Goal: Find specific page/section: Find specific page/section

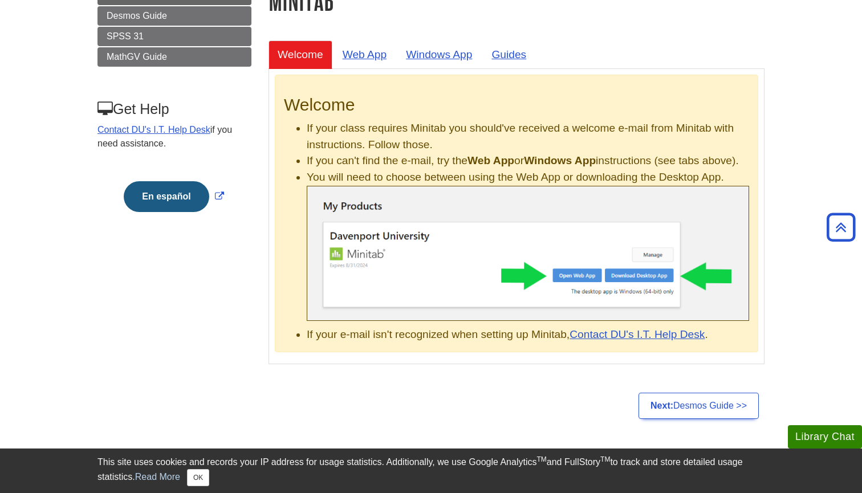
scroll to position [177, 0]
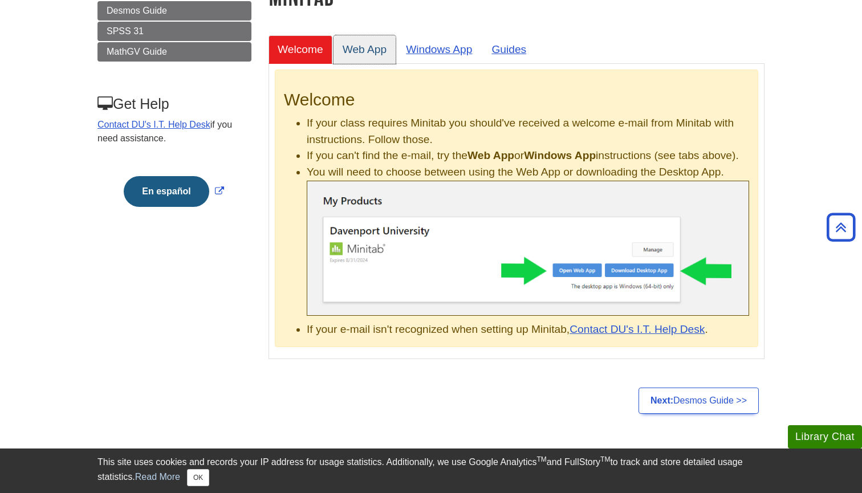
click at [369, 49] on link "Web App" at bounding box center [364, 49] width 63 height 28
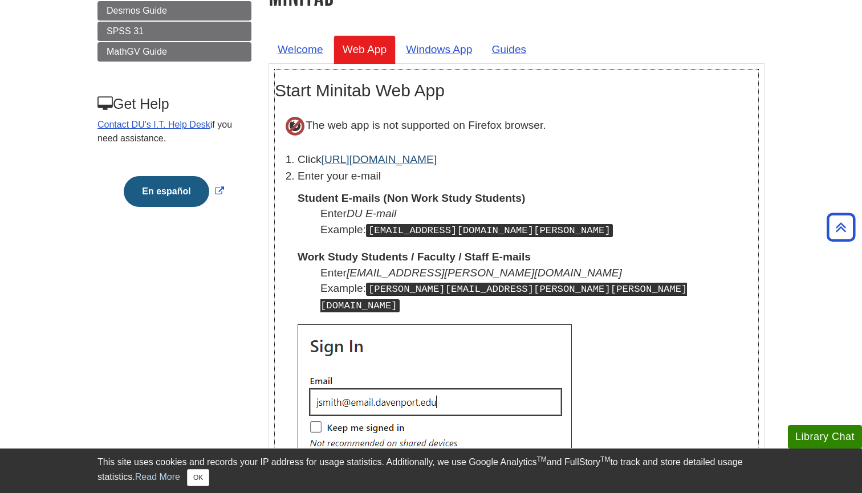
click at [418, 162] on link "[URL][DOMAIN_NAME]" at bounding box center [379, 159] width 116 height 12
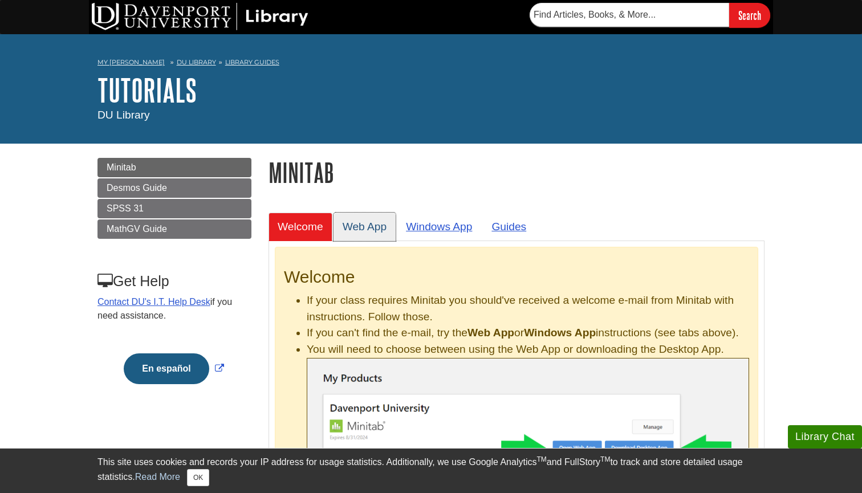
click at [374, 221] on link "Web App" at bounding box center [364, 227] width 63 height 28
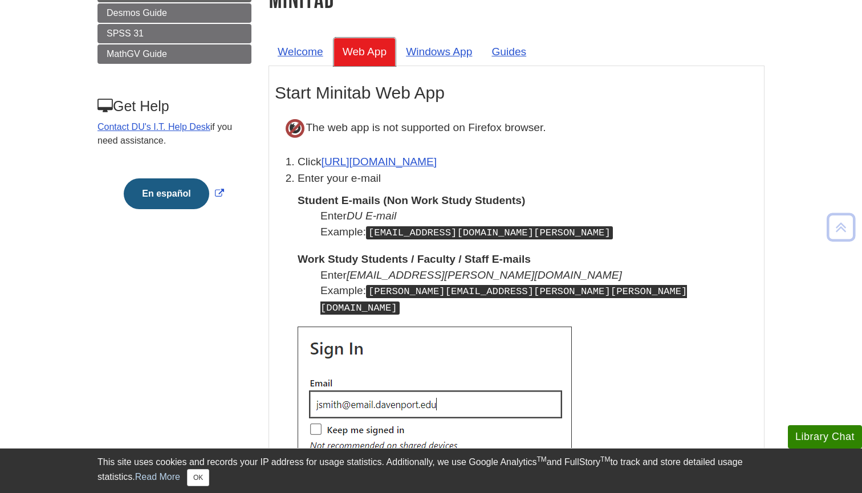
scroll to position [202, 0]
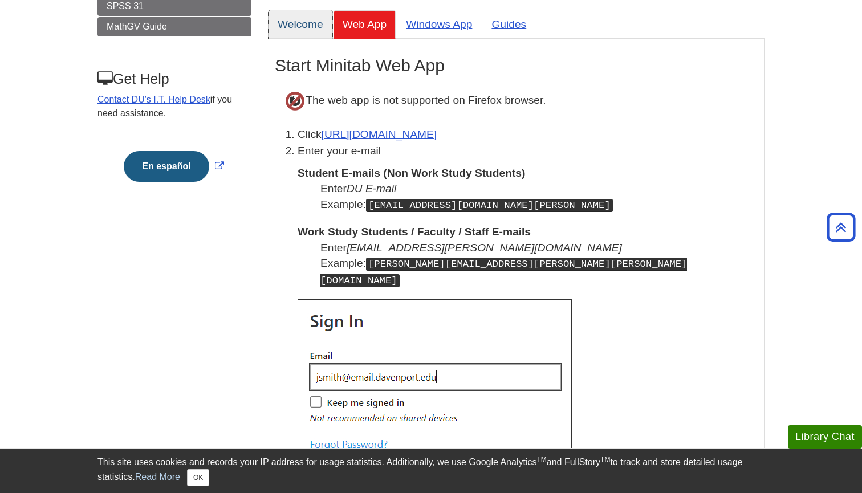
click at [301, 19] on link "Welcome" at bounding box center [300, 24] width 64 height 28
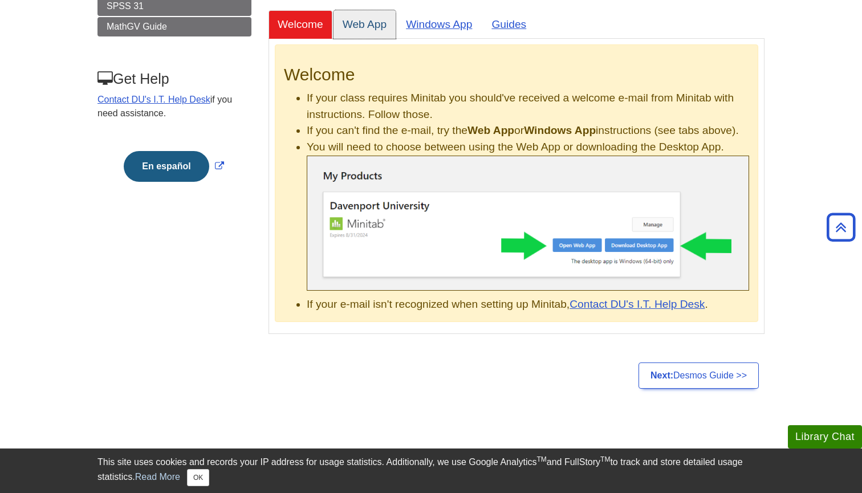
click at [385, 21] on link "Web App" at bounding box center [364, 24] width 63 height 28
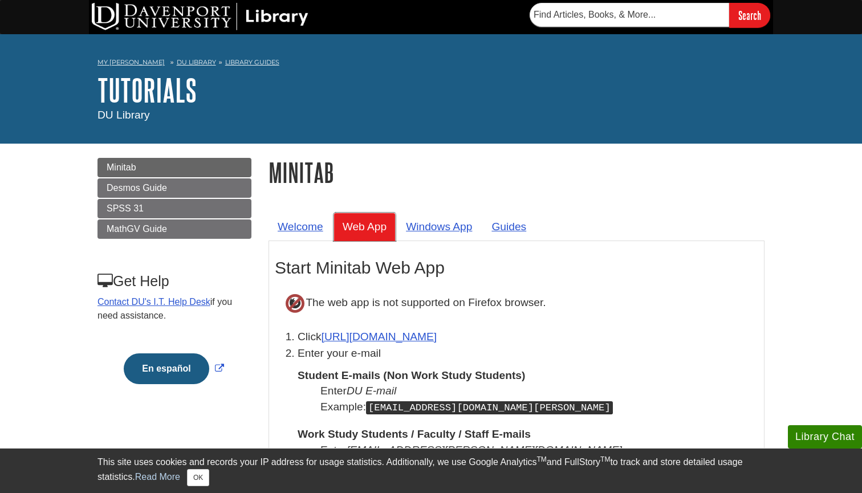
scroll to position [0, 0]
click at [392, 336] on link "[URL][DOMAIN_NAME]" at bounding box center [379, 337] width 116 height 12
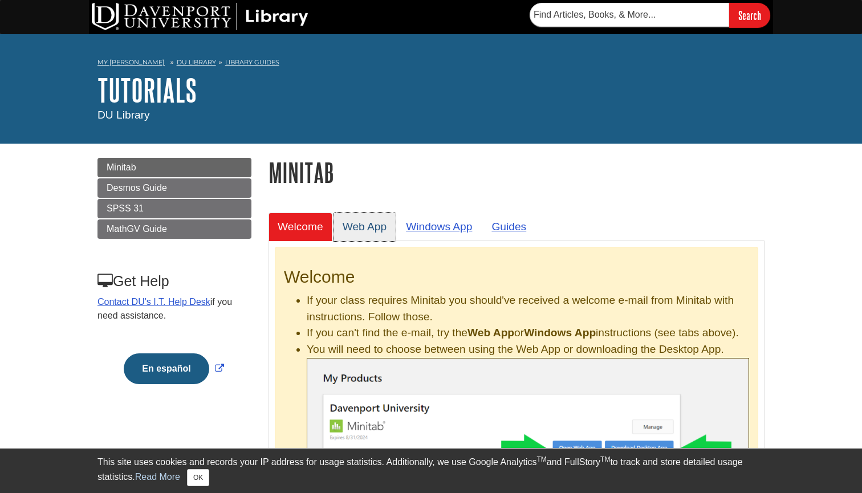
click at [369, 232] on link "Web App" at bounding box center [364, 227] width 63 height 28
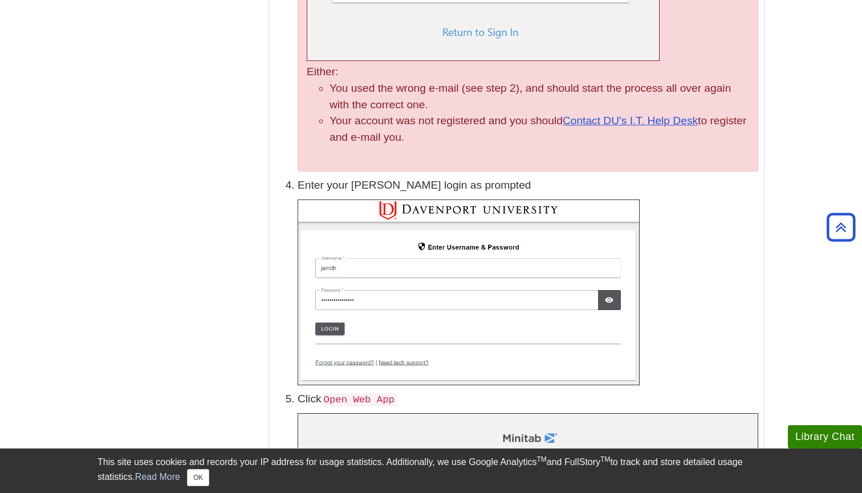
scroll to position [1099, 0]
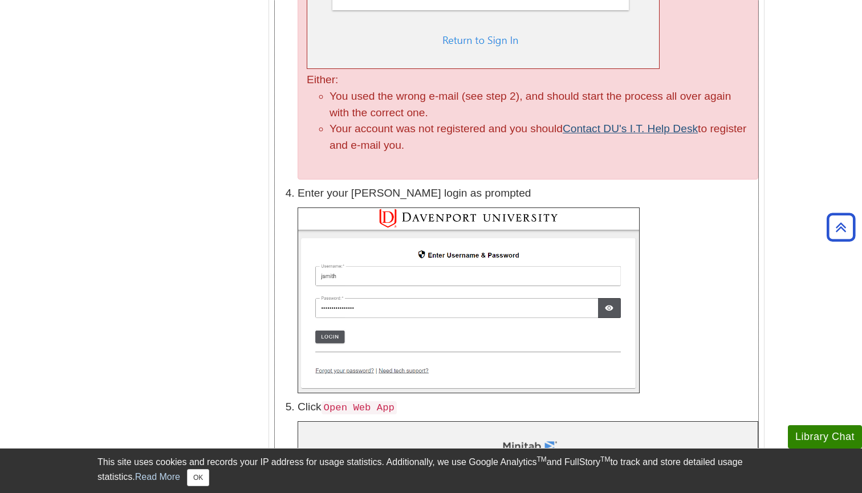
click at [606, 123] on link "Contact DU's I.T. Help Desk" at bounding box center [629, 129] width 135 height 12
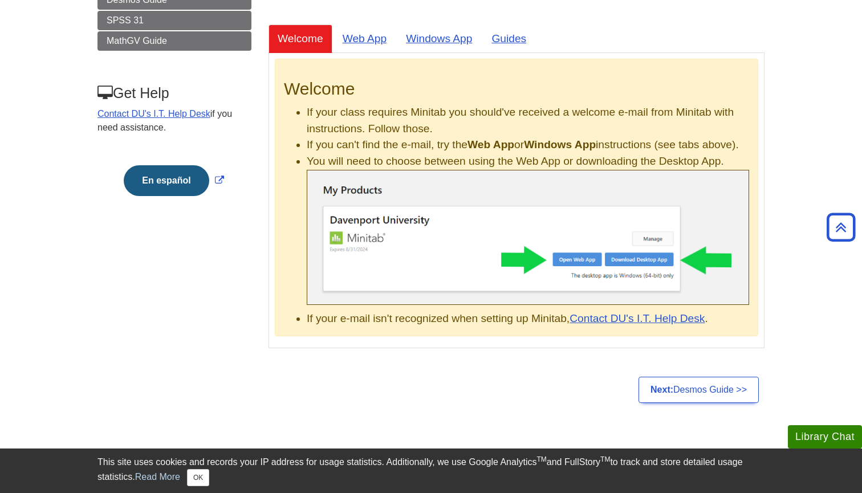
scroll to position [177, 0]
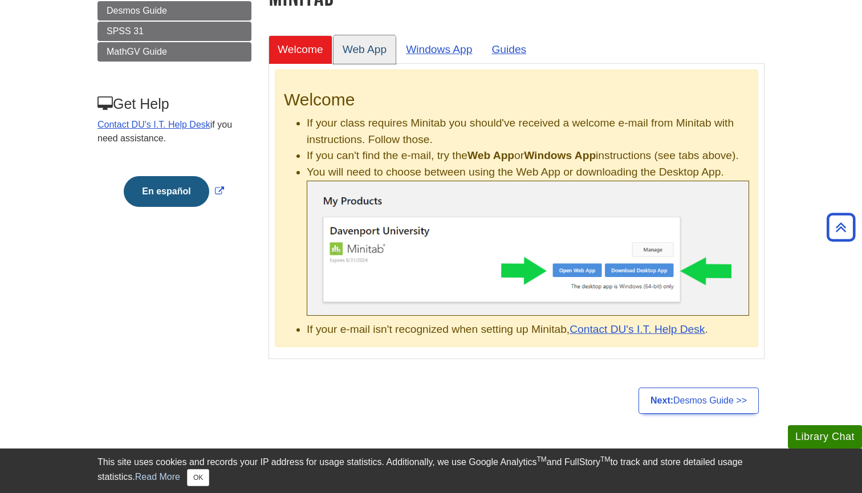
click at [375, 47] on link "Web App" at bounding box center [364, 49] width 63 height 28
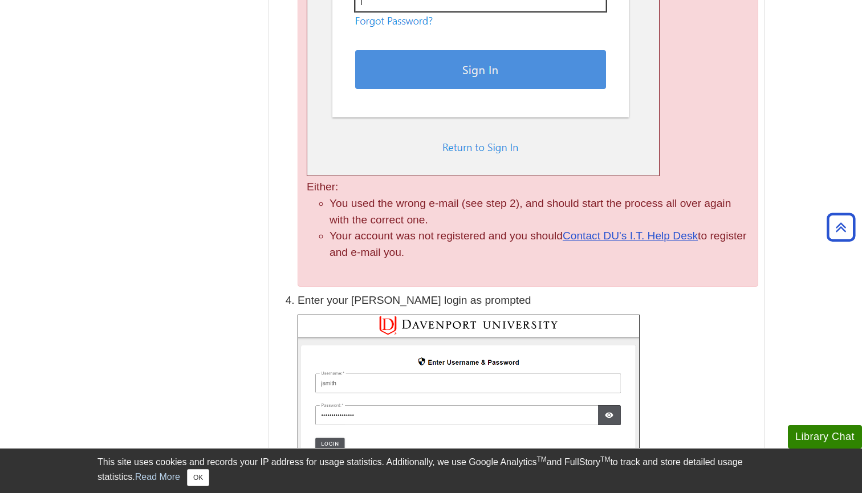
scroll to position [984, 0]
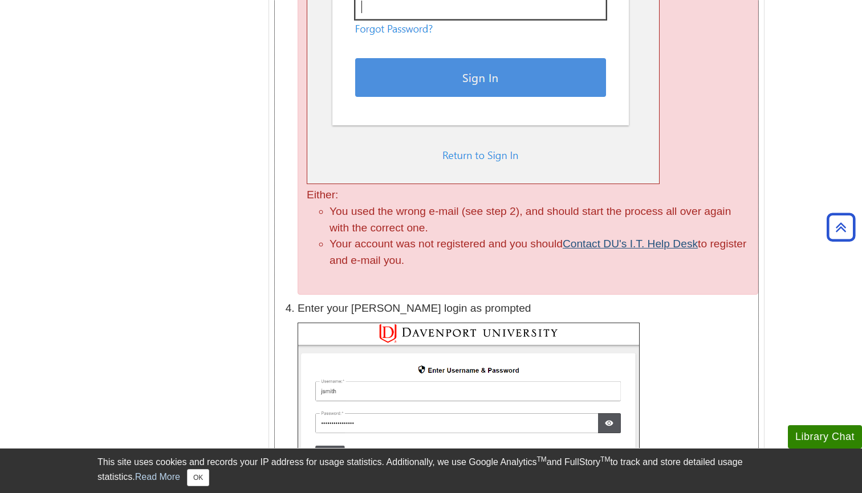
click at [635, 238] on link "Contact DU's I.T. Help Desk" at bounding box center [629, 244] width 135 height 12
